Goal: Information Seeking & Learning: Learn about a topic

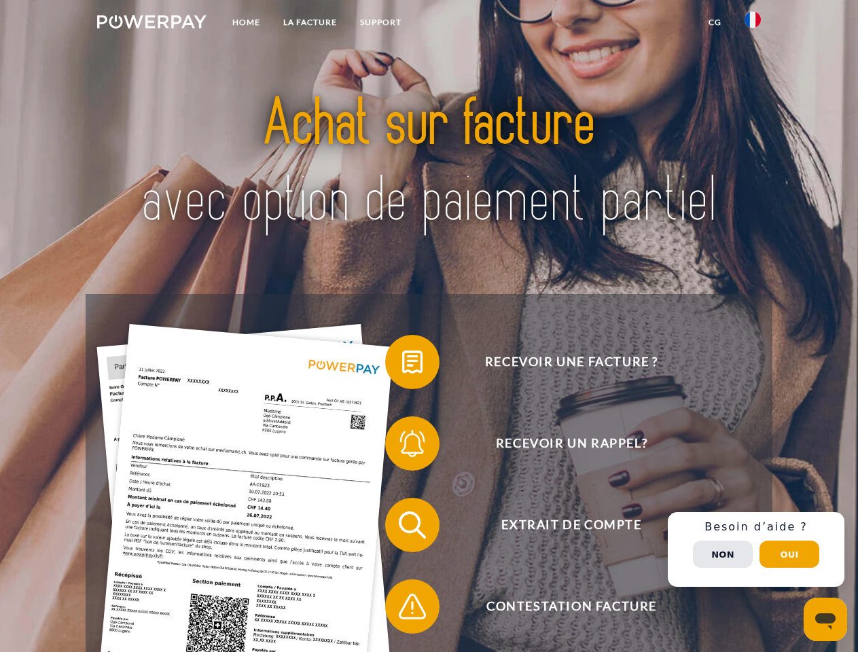
click at [151, 24] on img at bounding box center [151, 22] width 109 height 14
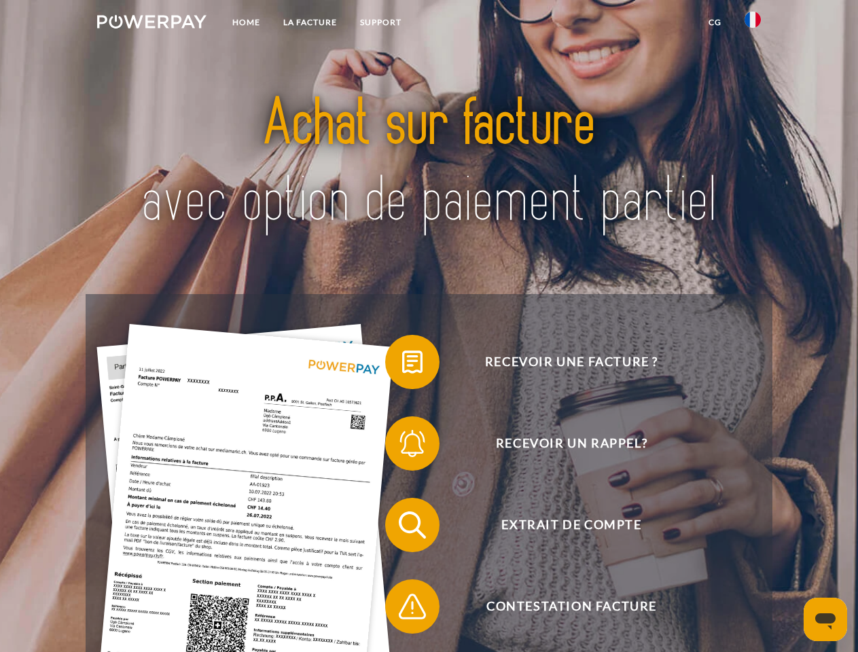
click at [753, 24] on img at bounding box center [752, 20] width 16 height 16
click at [714, 22] on link "CG" at bounding box center [715, 22] width 36 height 24
click at [402, 365] on span at bounding box center [392, 362] width 68 height 68
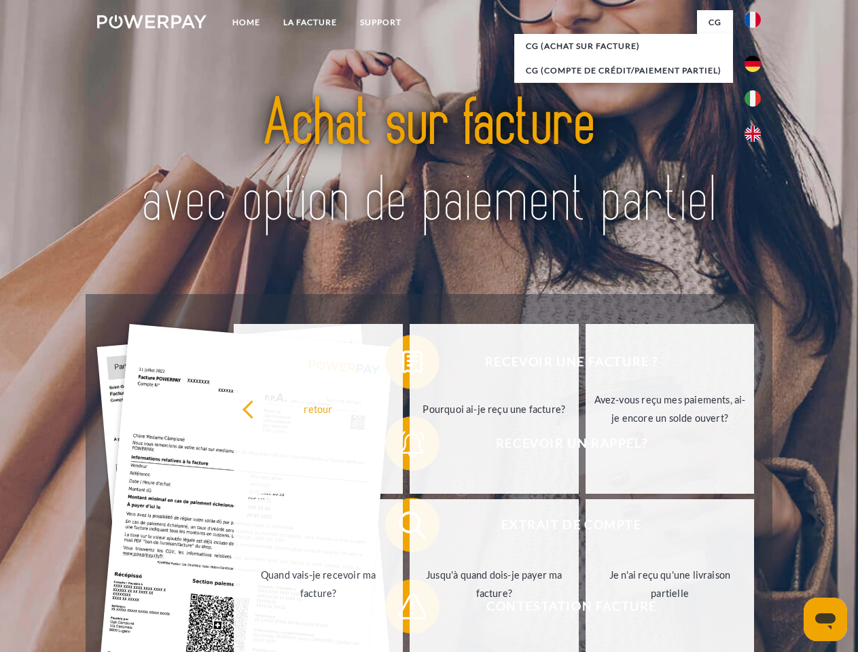
click at [402, 446] on div "Recevoir une facture ? Recevoir un rappel? Extrait de compte retour" at bounding box center [429, 565] width 686 height 543
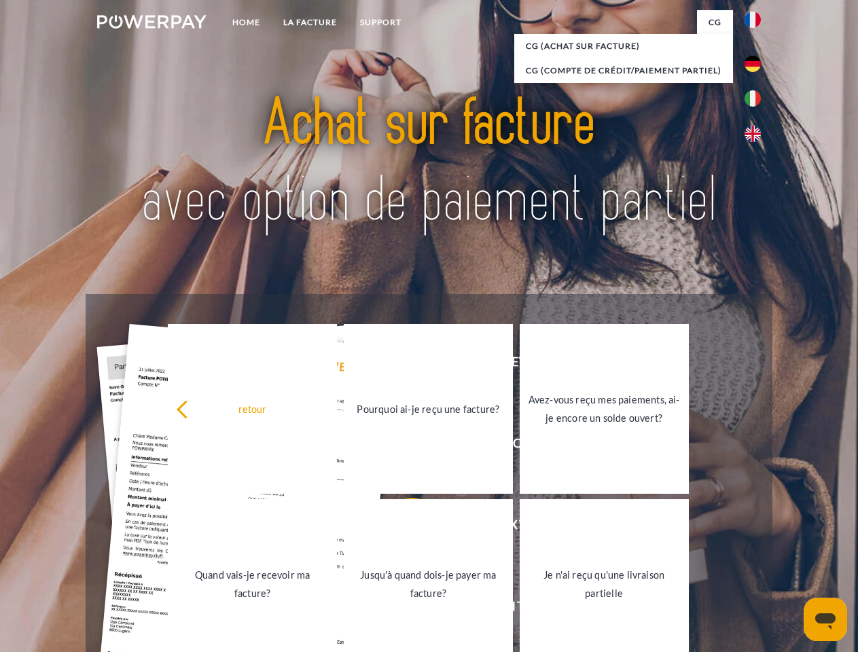
click at [402, 528] on link "Jusqu'à quand dois-je payer ma facture?" at bounding box center [428, 584] width 169 height 170
click at [520, 609] on link "Je n'ai reçu qu'une livraison partielle" at bounding box center [604, 584] width 169 height 170
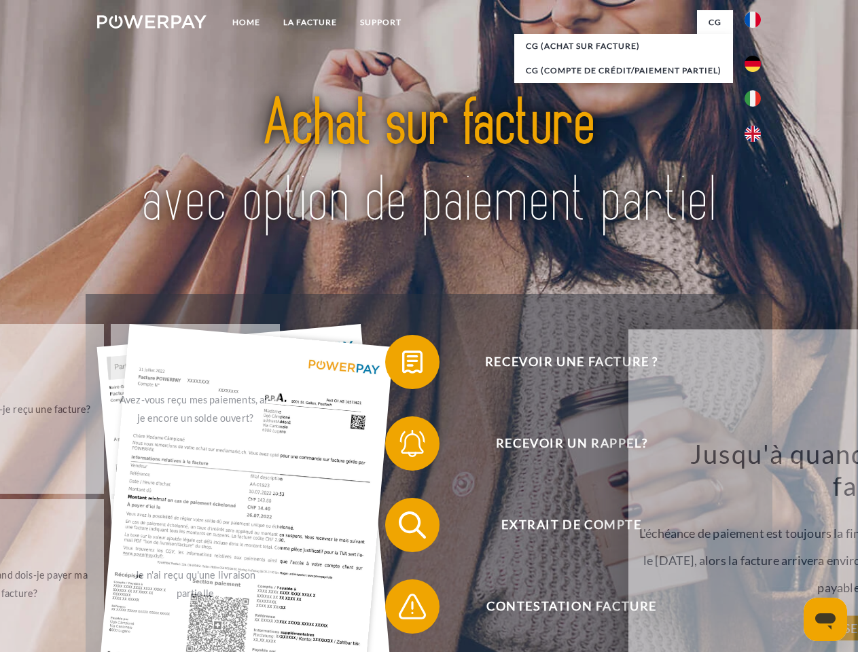
click at [756, 549] on div "Recevoir une facture ? Recevoir un rappel? Extrait de compte retour" at bounding box center [429, 565] width 686 height 543
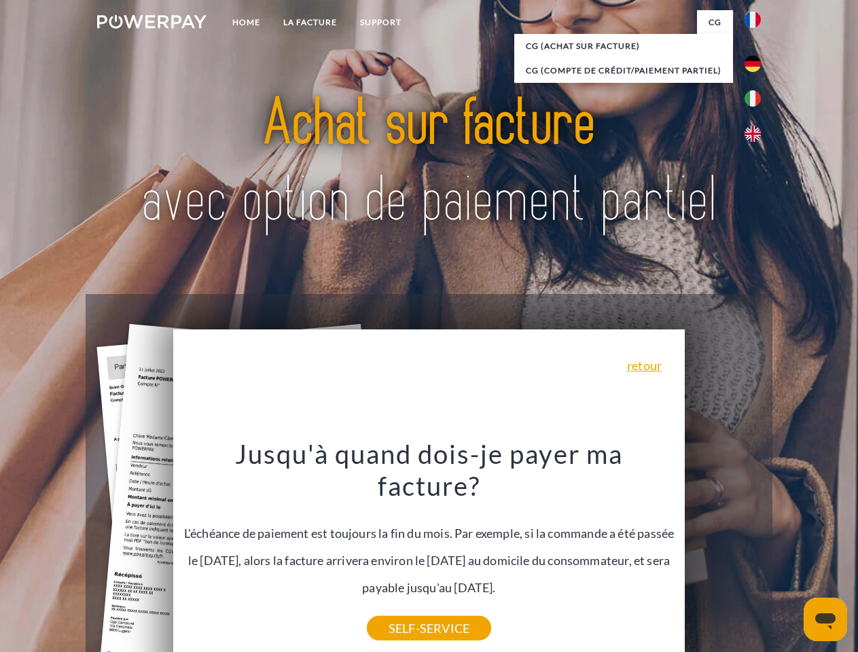
click at [723, 552] on span "Extrait de compte" at bounding box center [571, 525] width 333 height 54
click at [789, 554] on header "Home LA FACTURE Support" at bounding box center [429, 469] width 858 height 938
